Goal: Task Accomplishment & Management: Manage account settings

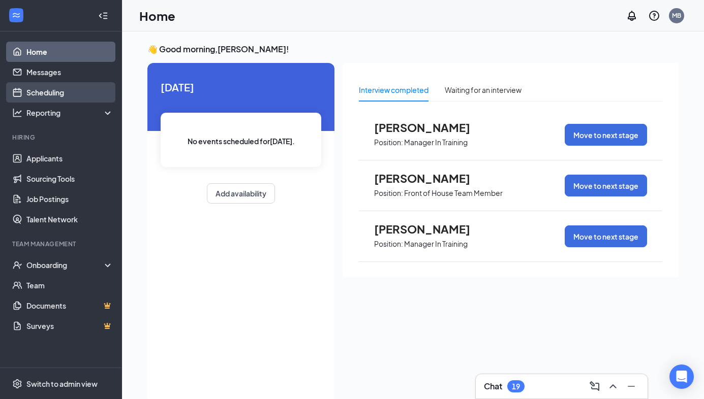
click at [64, 89] on link "Scheduling" at bounding box center [69, 92] width 87 height 20
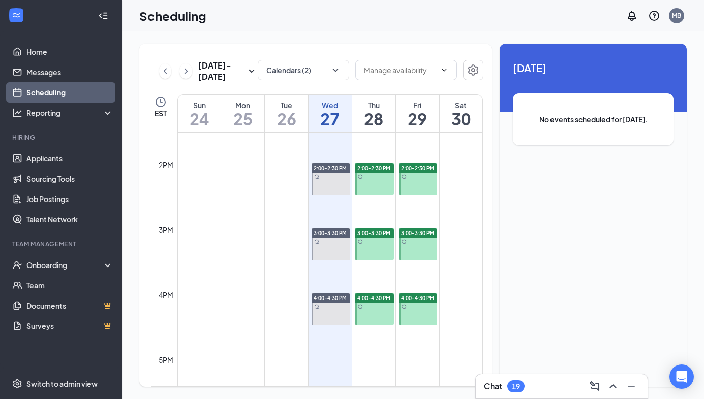
scroll to position [887, 0]
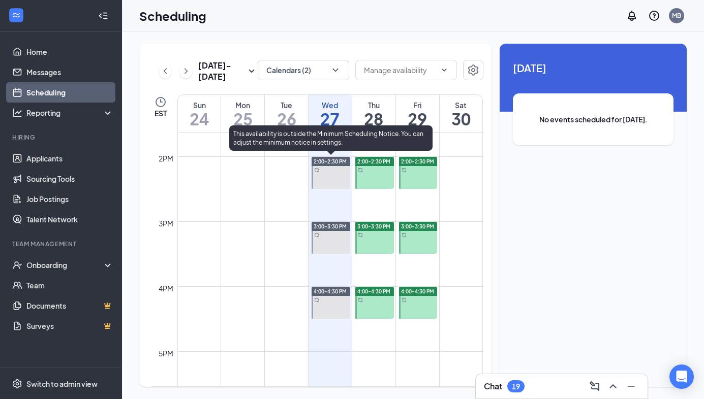
click at [332, 168] on div at bounding box center [330, 173] width 39 height 32
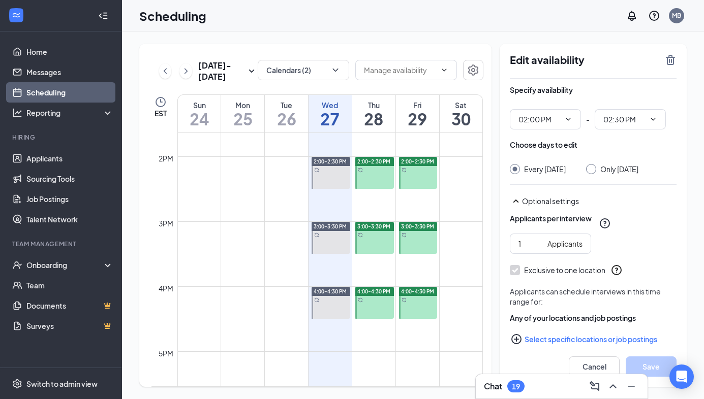
click at [46, 87] on link "Scheduling" at bounding box center [69, 92] width 87 height 20
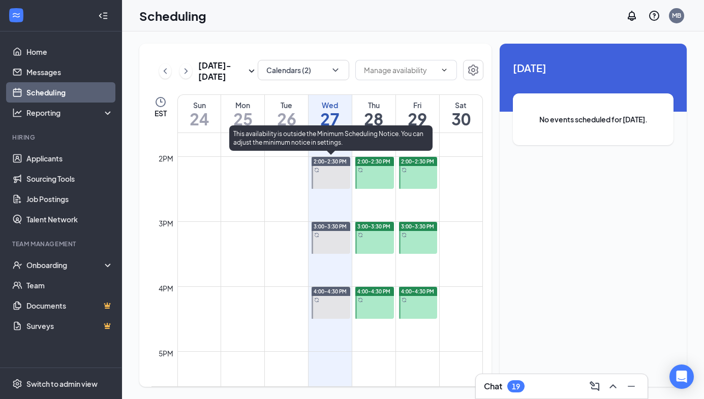
click at [335, 170] on div at bounding box center [330, 173] width 39 height 32
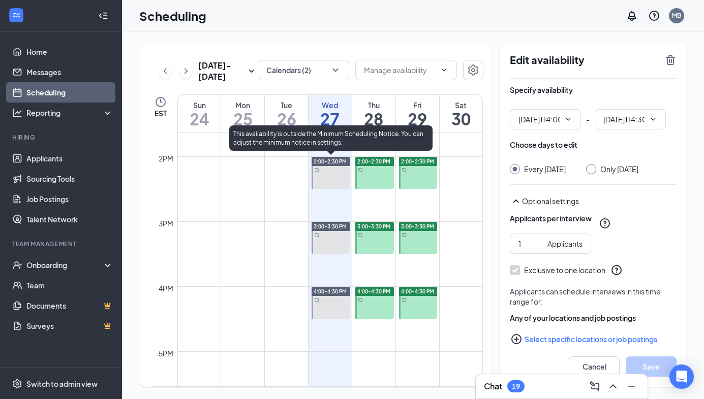
type input "02:00 PM"
type input "02:30 PM"
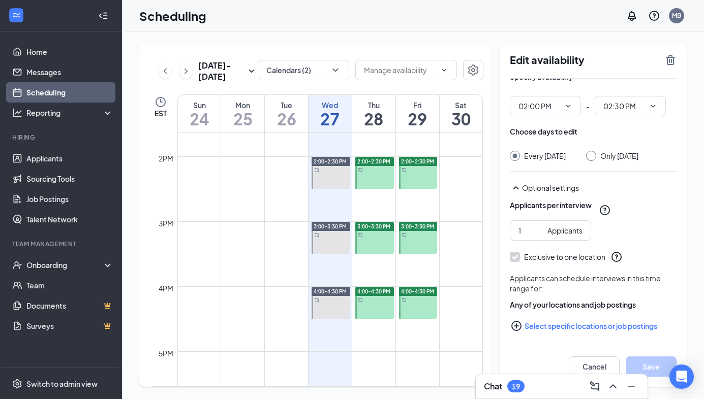
scroll to position [23, 0]
click at [593, 151] on input "Only [DATE]" at bounding box center [589, 154] width 7 height 7
radio input "true"
radio input "false"
click at [670, 59] on icon "TrashOutline" at bounding box center [670, 60] width 12 height 12
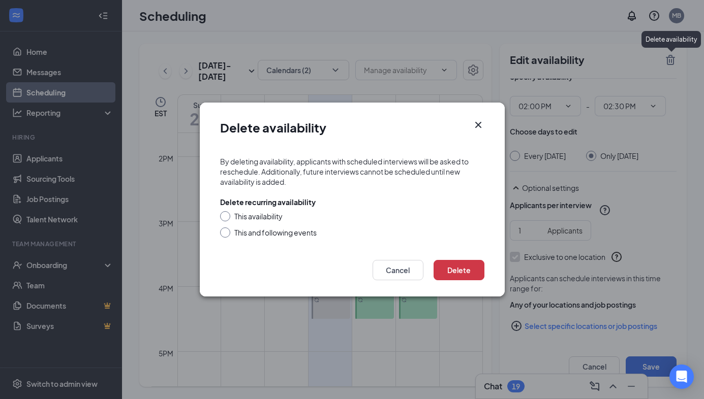
click at [224, 215] on input "This availability" at bounding box center [223, 214] width 7 height 7
radio input "true"
click at [455, 269] on button "Delete" at bounding box center [458, 270] width 51 height 20
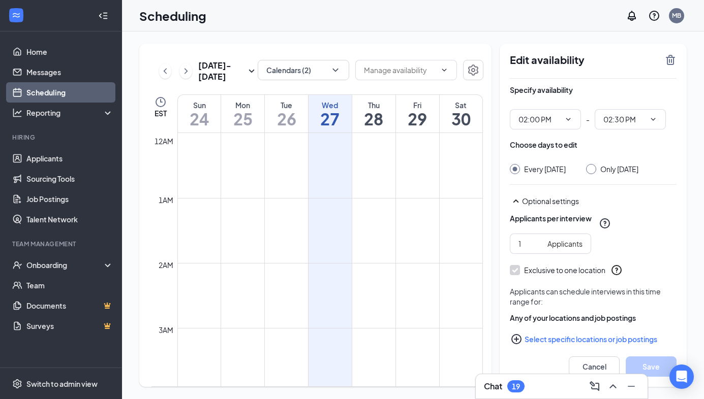
scroll to position [499, 0]
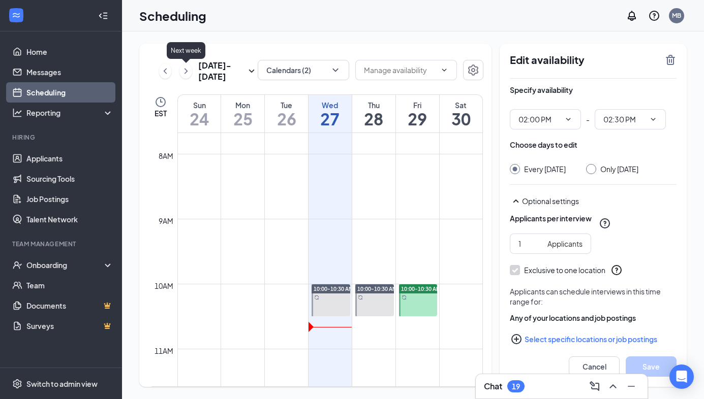
click at [186, 67] on icon "ChevronRight" at bounding box center [186, 71] width 10 height 12
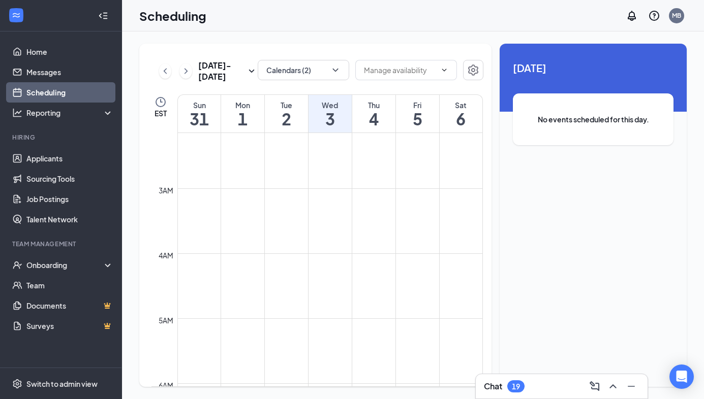
scroll to position [128, 0]
click at [159, 75] on div "[DATE] - [DATE]" at bounding box center [208, 71] width 99 height 22
click at [166, 74] on icon "ChevronLeft" at bounding box center [165, 71] width 10 height 12
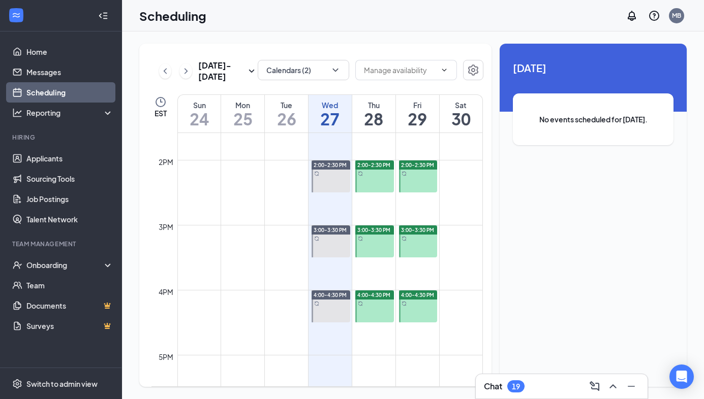
scroll to position [886, 0]
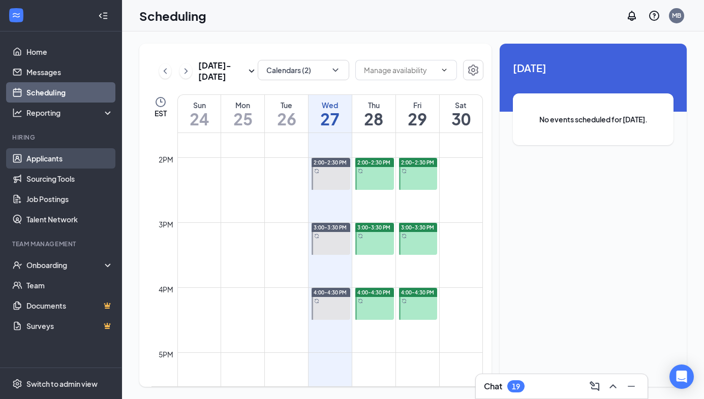
click at [53, 160] on link "Applicants" at bounding box center [69, 158] width 87 height 20
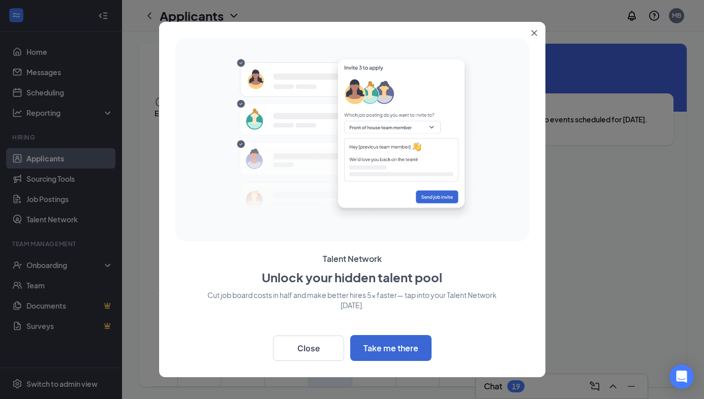
click at [533, 30] on icon "Close" at bounding box center [534, 33] width 6 height 6
